Goal: Task Accomplishment & Management: Manage account settings

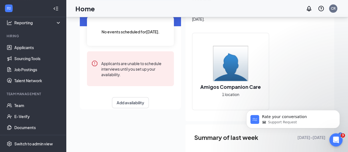
scroll to position [38, 0]
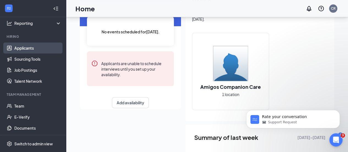
click at [26, 49] on link "Applicants" at bounding box center [37, 47] width 47 height 11
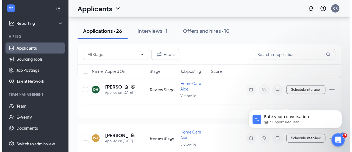
scroll to position [548, 0]
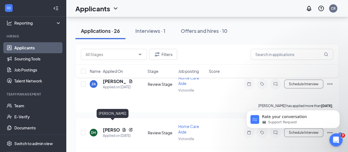
click at [106, 127] on h5 "[PERSON_NAME]" at bounding box center [111, 130] width 17 height 6
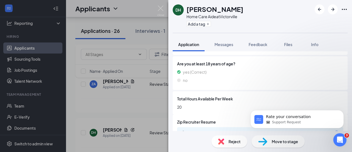
scroll to position [175, 0]
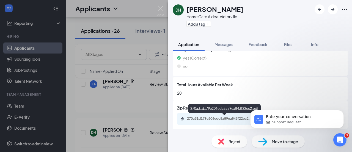
click at [211, 119] on div "270a31d179e206edc5a59ea843f22ec2.pdf" at bounding box center [225, 118] width 77 height 4
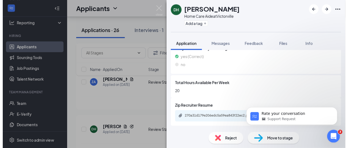
scroll to position [173, 0]
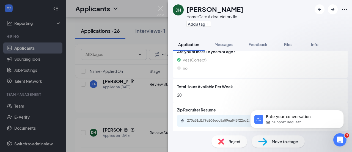
click at [99, 87] on div "DH [PERSON_NAME] Home Care Aide at [GEOGRAPHIC_DATA] Add a tag Application Mess…" at bounding box center [176, 76] width 352 height 152
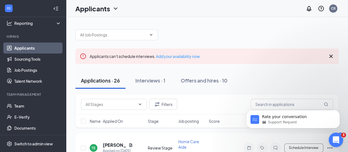
click at [335, 135] on icon "Open Intercom Messenger" at bounding box center [335, 138] width 9 height 9
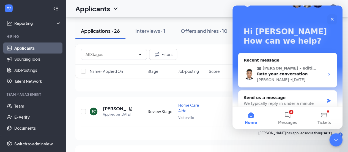
scroll to position [24, 0]
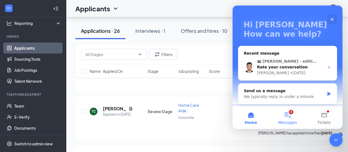
click at [285, 119] on button "3 Messages" at bounding box center [287, 118] width 37 height 22
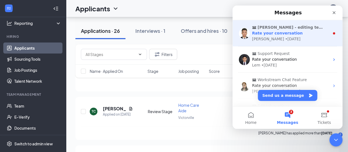
click at [289, 31] on span "Rate your conversation" at bounding box center [277, 33] width 51 height 4
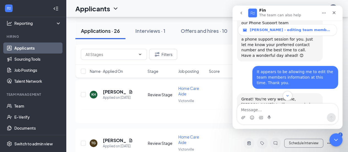
scroll to position [671, 0]
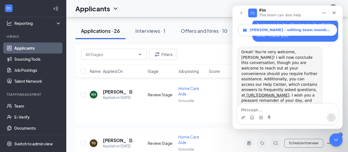
click at [312, 31] on span "[PERSON_NAME] - editing team member but getting an error" at bounding box center [291, 30] width 83 height 4
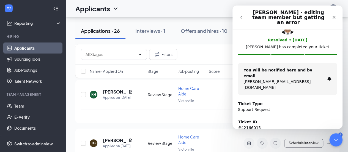
scroll to position [17, 0]
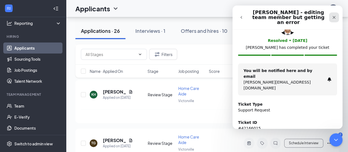
click at [337, 14] on div "Close" at bounding box center [334, 17] width 10 height 10
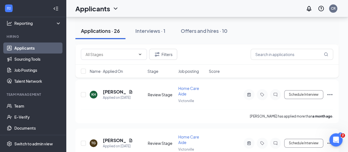
scroll to position [0, 0]
click at [333, 141] on div "Open Intercom Messenger" at bounding box center [335, 139] width 18 height 18
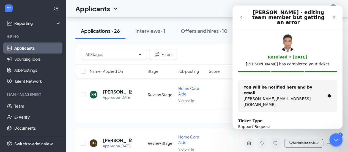
click at [241, 15] on icon "go back" at bounding box center [241, 17] width 4 height 4
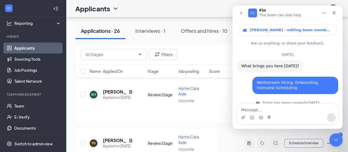
scroll to position [671, 0]
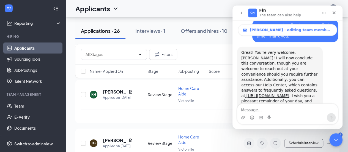
click at [240, 14] on icon "go back" at bounding box center [241, 13] width 4 height 4
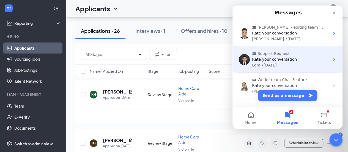
click at [263, 61] on span "Rate your conversation" at bounding box center [274, 59] width 45 height 4
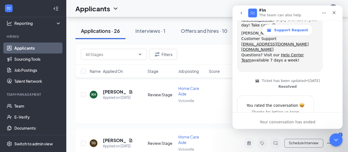
scroll to position [320, 0]
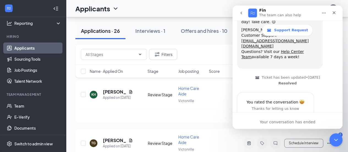
click at [240, 12] on icon "go back" at bounding box center [241, 13] width 4 height 4
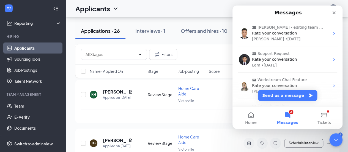
scroll to position [0, 0]
click at [323, 118] on button "Tickets" at bounding box center [324, 118] width 37 height 22
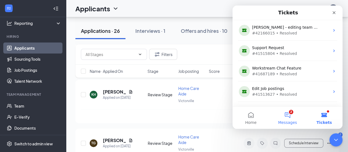
click at [290, 115] on button "2 Messages" at bounding box center [287, 118] width 37 height 22
